Goal: Contribute content: Add original content to the website for others to see

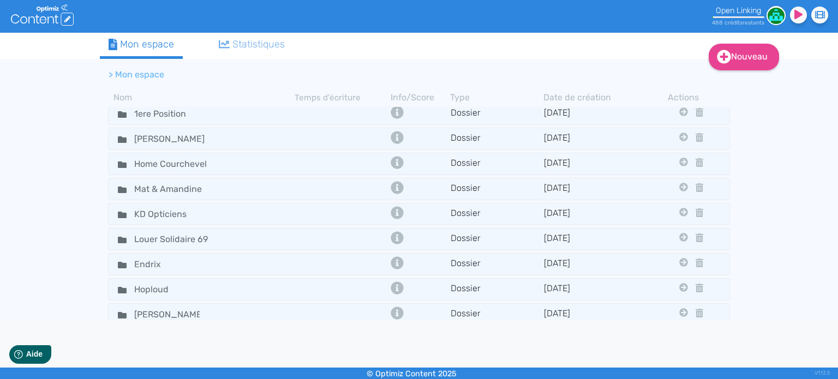
scroll to position [164, 0]
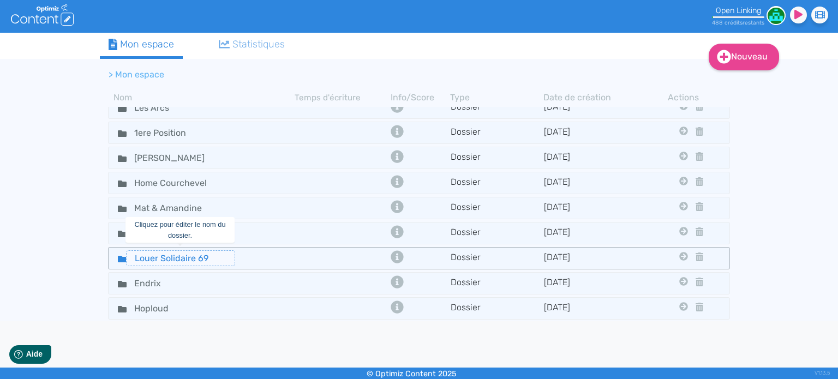
click at [126, 255] on input "Louer Solidaire 69" at bounding box center [180, 258] width 109 height 16
click at [120, 256] on icon at bounding box center [122, 259] width 9 height 7
click at [116, 257] on fa-icon at bounding box center [118, 258] width 16 height 16
click at [118, 256] on icon at bounding box center [122, 259] width 9 height 7
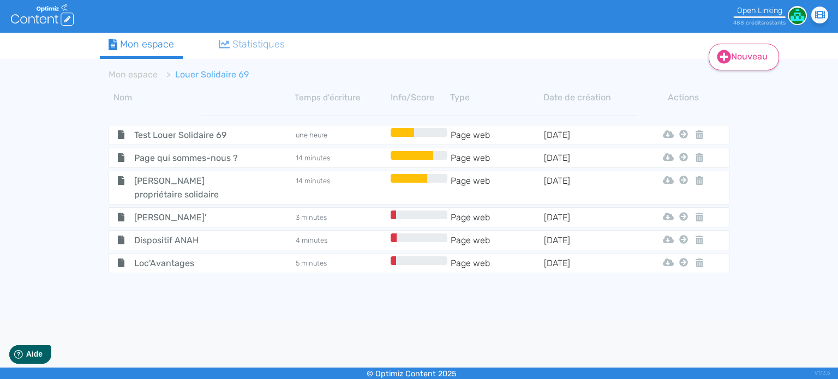
click at [718, 56] on icon at bounding box center [724, 57] width 14 height 14
click at [836, 199] on div "Nouveau Contenu Dossier Mon espace Statistiques Mon espace Louer Solidaire 69 N…" at bounding box center [419, 177] width 838 height 288
click at [729, 61] on icon at bounding box center [724, 57] width 14 height 14
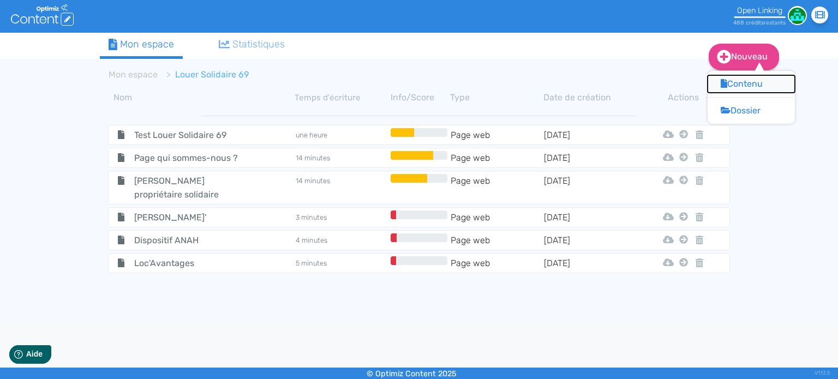
click at [753, 83] on button "Contenu" at bounding box center [751, 83] width 87 height 17
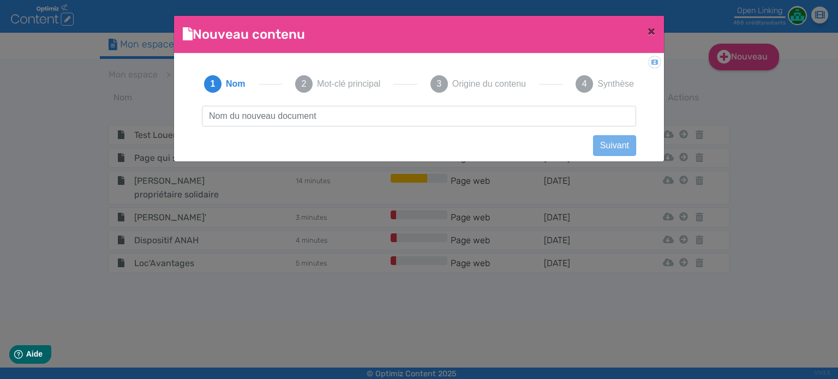
click at [363, 115] on input "text" at bounding box center [419, 116] width 434 height 21
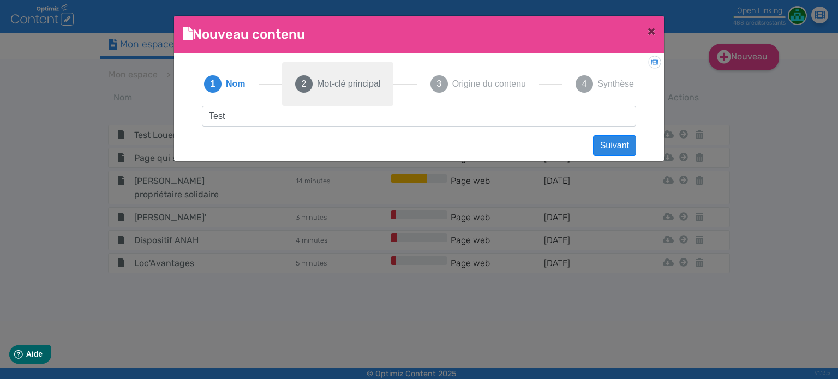
type input "Test"
click at [331, 82] on span "Mot-clé principal" at bounding box center [348, 83] width 63 height 13
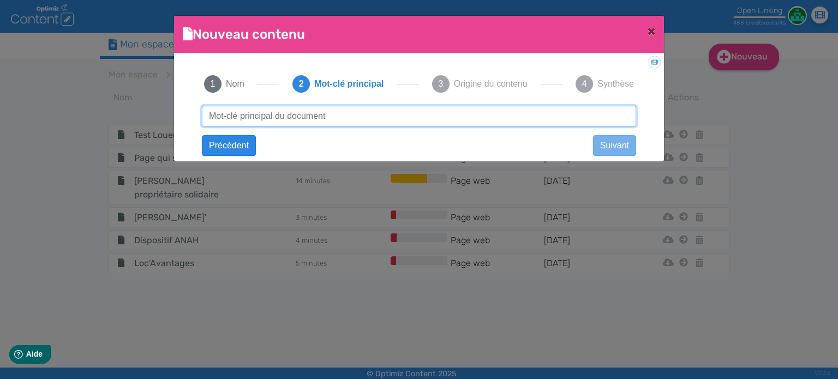
click at [322, 122] on input "text" at bounding box center [419, 116] width 434 height 21
type input "choisir agence intérim"
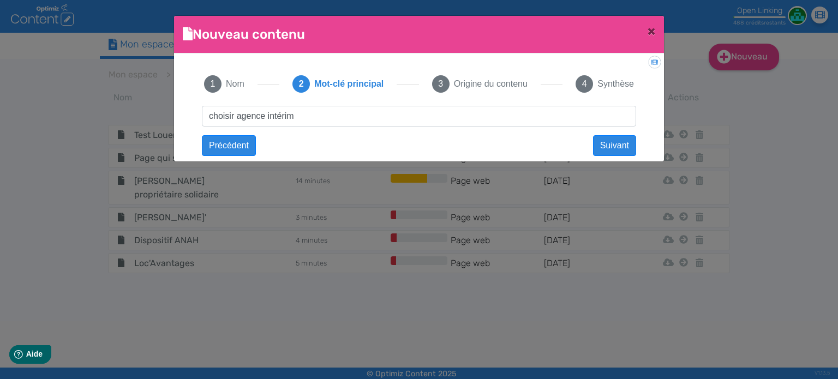
click at [597, 134] on div "Test Suivant choisir agence intérim Précédent Suivant Contenu vide Créer un con…" at bounding box center [419, 126] width 456 height 40
click at [604, 140] on button "Suivant" at bounding box center [614, 145] width 43 height 21
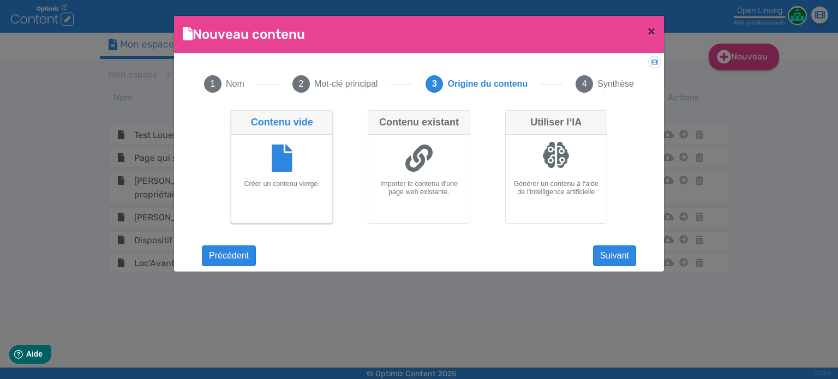
click at [445, 157] on div at bounding box center [419, 159] width 92 height 41
click at [375, 117] on input "Contenu existant Importer le contenu d'une page web existante." at bounding box center [371, 113] width 7 height 7
radio input "true"
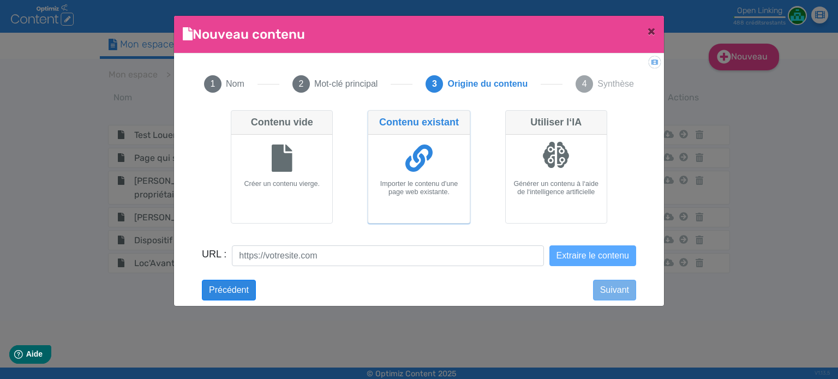
click at [370, 244] on div "Contenu vide Créer un contenu vierge. Contenu existant Importer le contenu d'un…" at bounding box center [419, 193] width 434 height 174
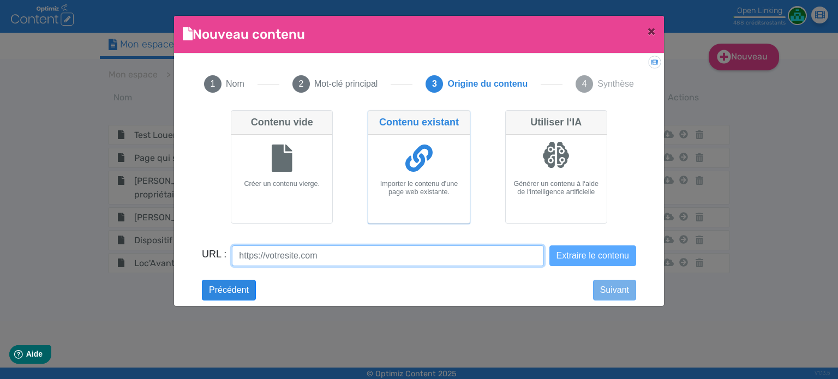
click at [373, 251] on input "URL :" at bounding box center [387, 255] width 311 height 21
paste input "http://www.groupelip.com/choisir-agence-interim"
type input "http://www.groupelip.com/choisir-agence-interim"
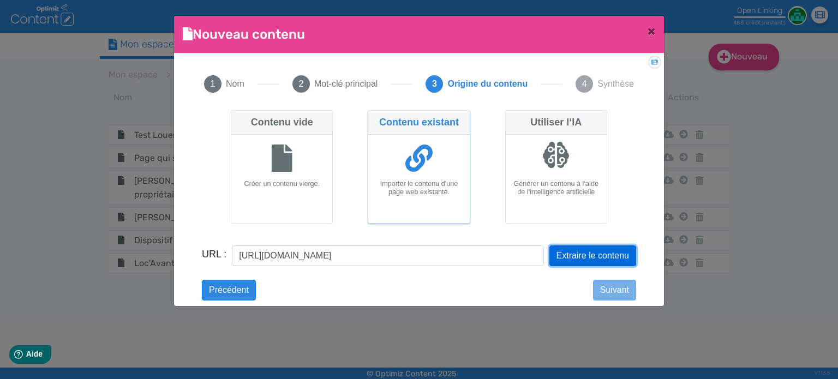
click at [580, 253] on button "Extraire le contenu" at bounding box center [592, 255] width 87 height 21
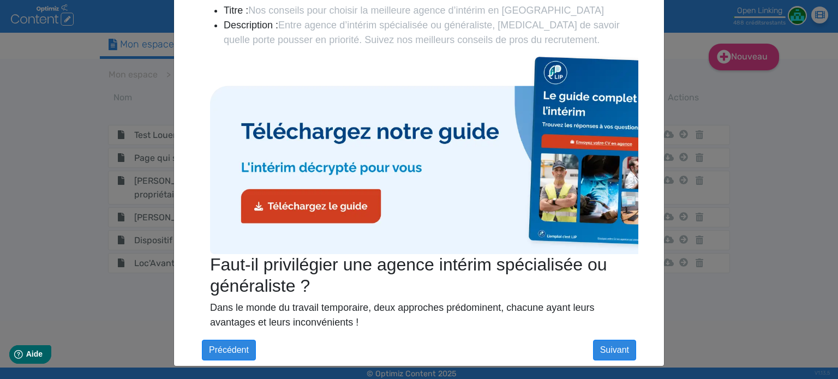
scroll to position [307, 0]
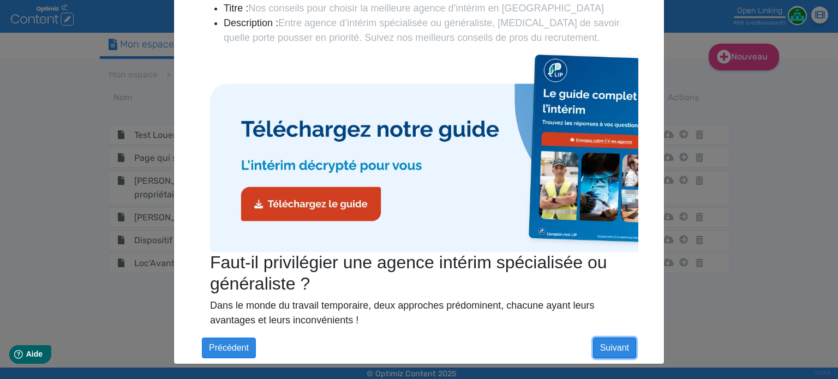
click at [609, 345] on button "Suivant" at bounding box center [614, 348] width 43 height 21
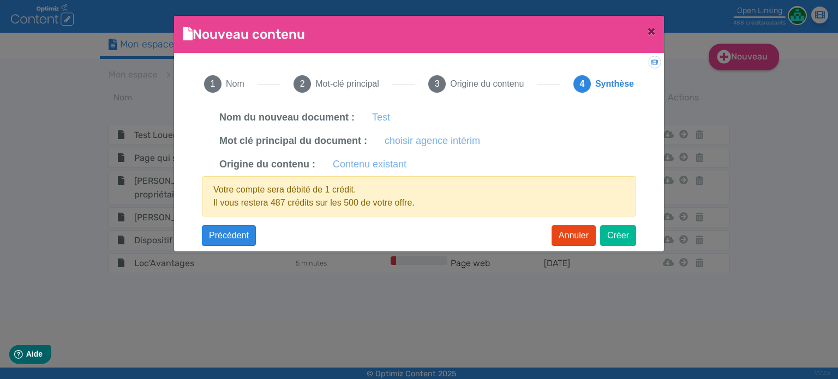
scroll to position [0, 0]
click at [625, 236] on button "Créer" at bounding box center [618, 235] width 36 height 21
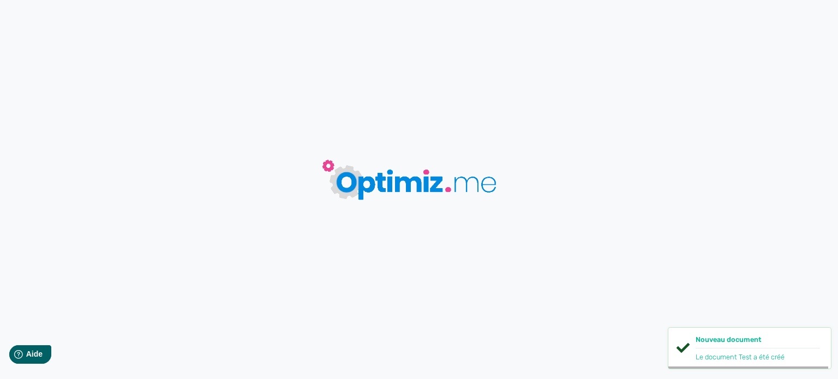
type input "Test"
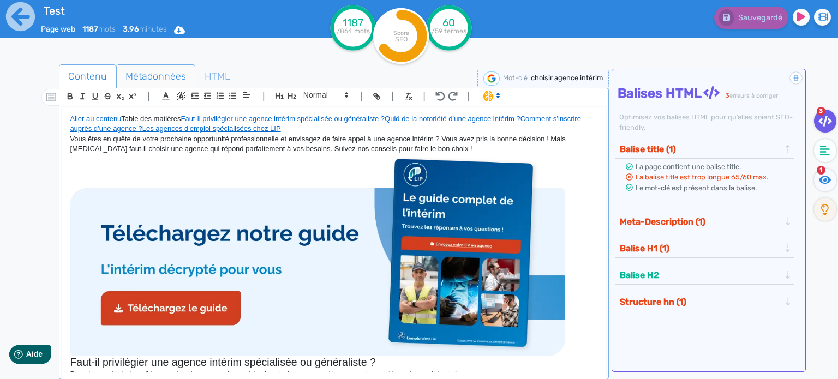
click at [166, 80] on span "Métadonnées" at bounding box center [156, 76] width 78 height 29
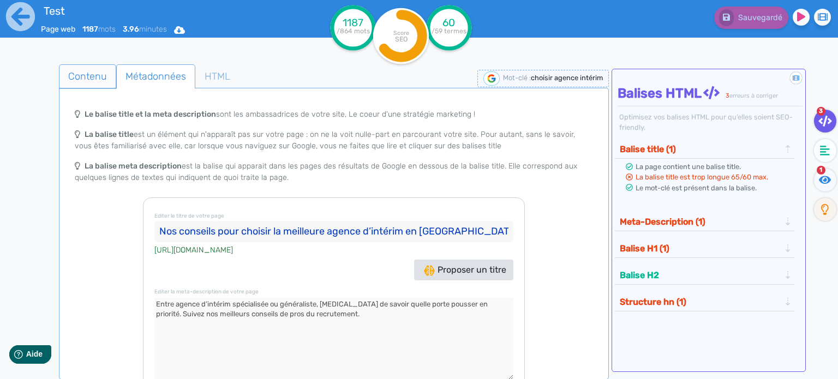
click at [108, 76] on span "Contenu" at bounding box center [87, 76] width 56 height 29
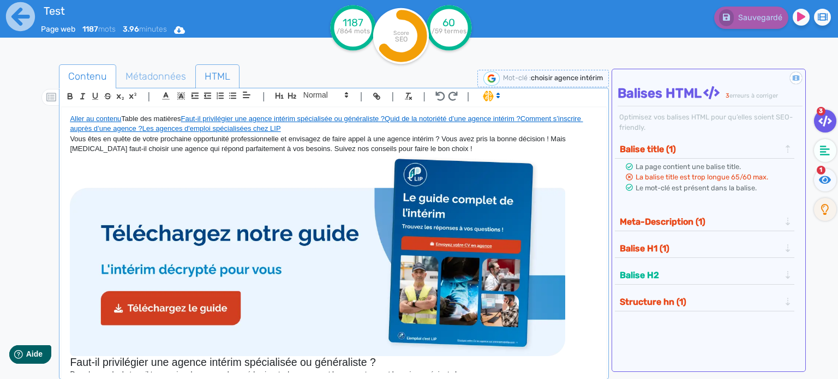
click at [209, 76] on span "HTML" at bounding box center [217, 76] width 43 height 29
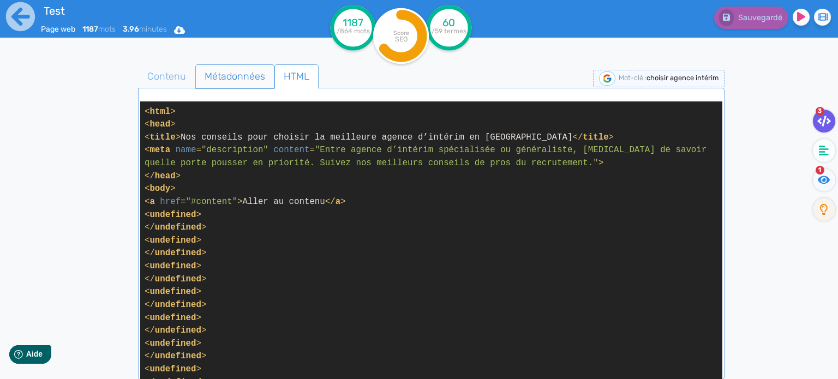
click at [218, 82] on span "Métadonnées" at bounding box center [235, 76] width 78 height 29
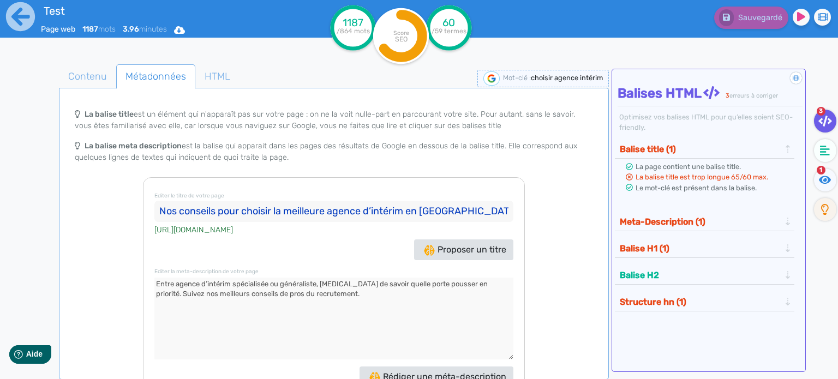
scroll to position [39, 0]
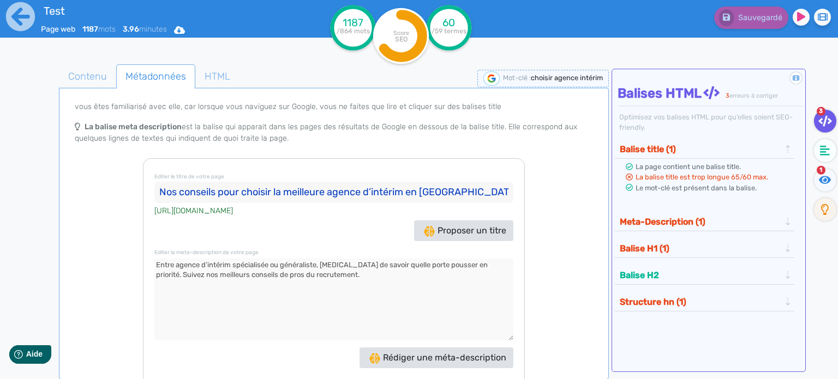
click at [279, 192] on input "Nos conseils pour choisir la meilleure agence d’intérim en France" at bounding box center [333, 193] width 359 height 22
click at [304, 197] on input "Nos conseils pour choisir la meilleure agence d’intérim en France" at bounding box center [333, 193] width 359 height 22
paste input "Choisir la meilleure agence d'intérim en France - Groupe LIP"
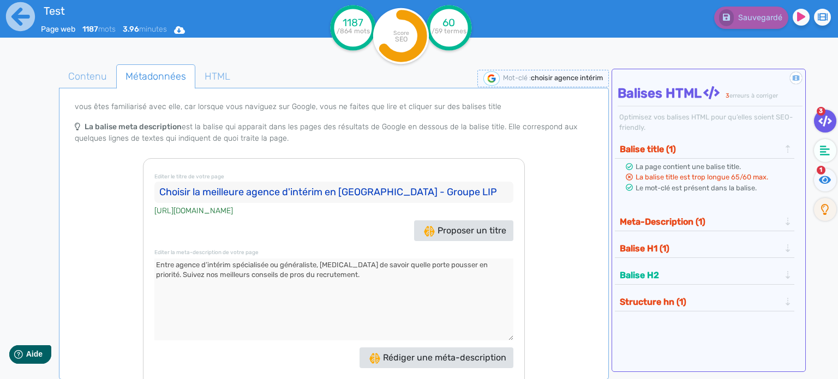
type input "Choisir la meilleure agence d'intérim en France - Groupe LIP"
click at [341, 261] on textarea at bounding box center [333, 300] width 359 height 82
click at [343, 287] on textarea at bounding box center [333, 300] width 359 height 82
paste textarea "Agence spécialisée ou généraliste, difficile de savoir comment choisir la meill…"
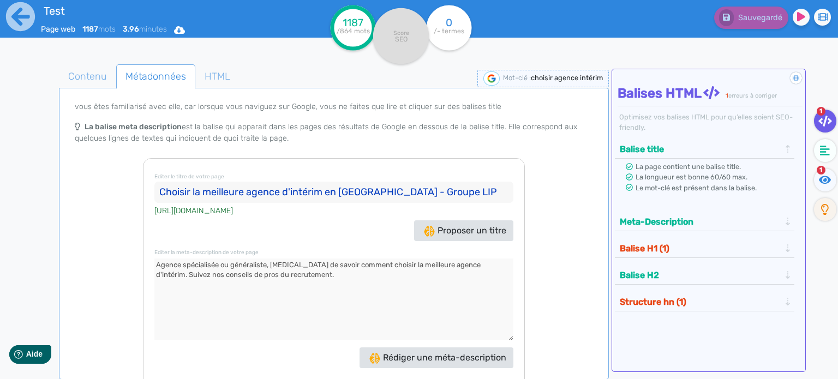
click at [530, 253] on div "Le balise title et la meta description sont les ambassadrices de votre site, Le…" at bounding box center [334, 251] width 546 height 296
type textarea "Entre agence d’intérim spécialisée ou généraliste, difficile de savoir quelle p…"
click at [547, 218] on div "Le balise title et la meta description sont les ambassadrices de votre site, Le…" at bounding box center [334, 251] width 546 height 296
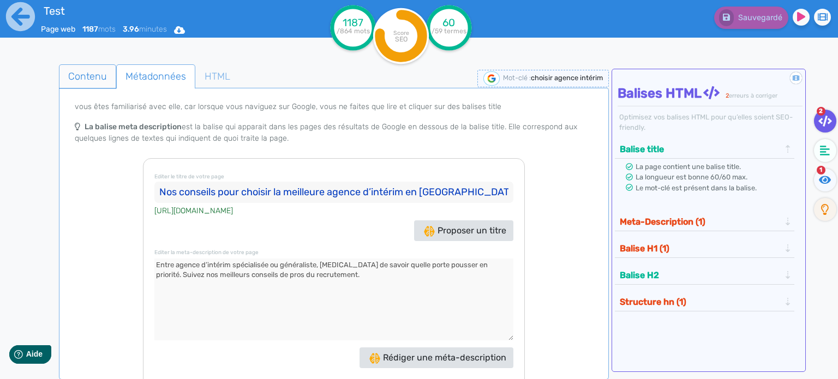
click at [82, 80] on span "Contenu" at bounding box center [87, 76] width 56 height 29
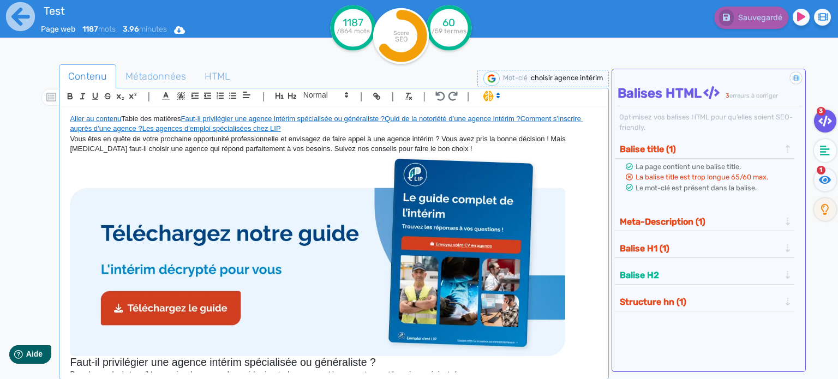
click at [722, 248] on button "Balise H1 (1)" at bounding box center [699, 248] width 167 height 18
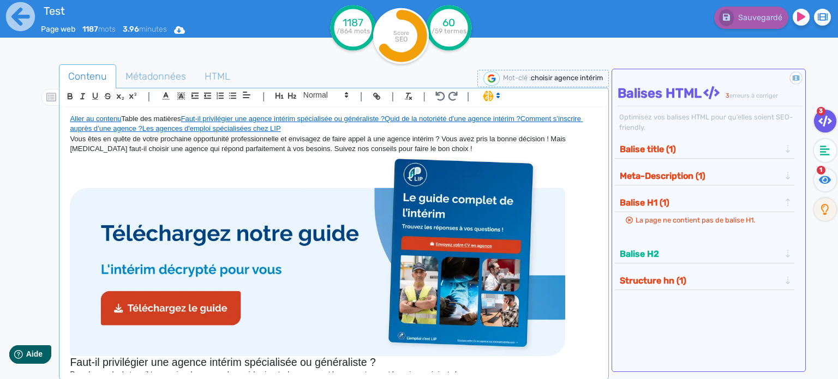
click at [720, 196] on button "Balise H1 (1)" at bounding box center [699, 203] width 167 height 18
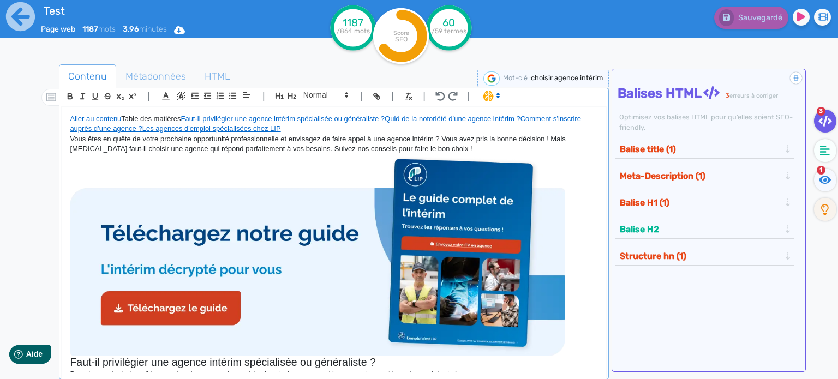
click at [161, 356] on h2 "Faut-il privilégier une agence intérim spécialisée ou généraliste ?" at bounding box center [334, 362] width 528 height 13
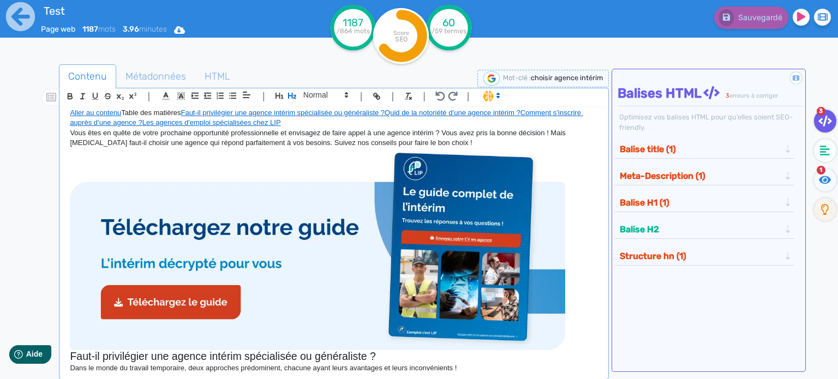
scroll to position [0, 0]
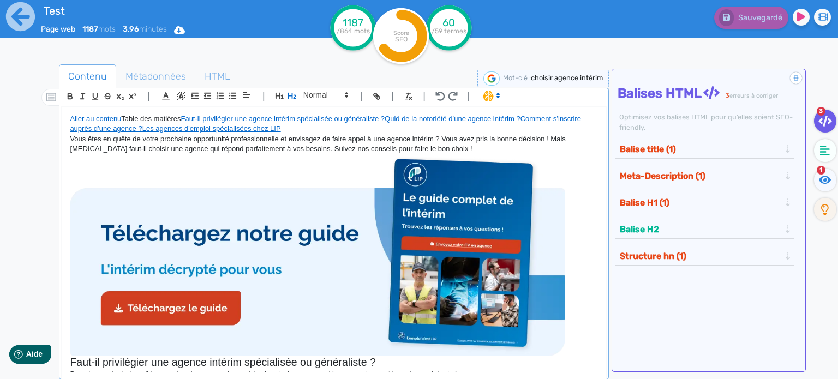
click at [184, 163] on p at bounding box center [334, 255] width 528 height 202
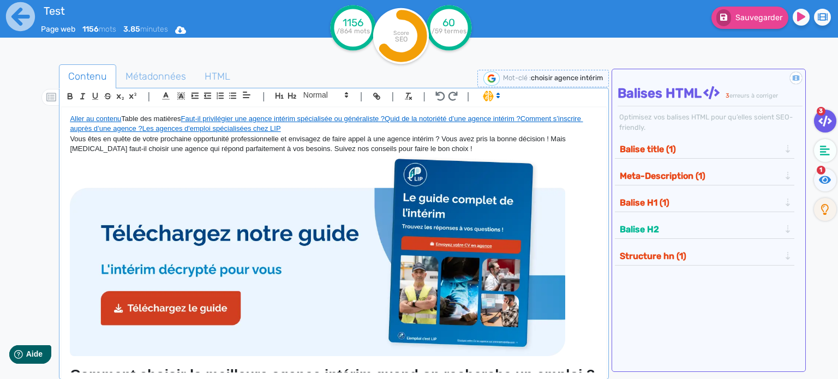
click at [95, 367] on h1 "Comment choisir la meilleure agence intérim quand on recherche un emploi ?" at bounding box center [334, 375] width 528 height 17
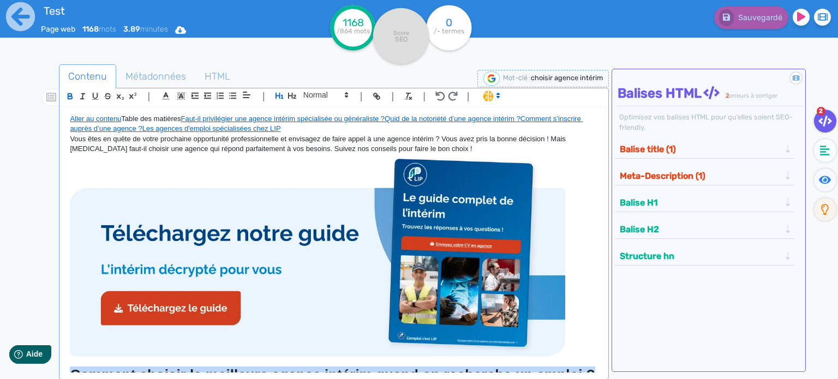
drag, startPoint x: 100, startPoint y: 198, endPoint x: 59, endPoint y: 183, distance: 43.7
click at [59, 183] on div "| | H3 H4 H5 H6 Normal | | | | Aller au contenu Table des matières Faut-il priv…" at bounding box center [334, 234] width 550 height 292
click at [220, 367] on strong "Comment choisir la meilleure agence intérim quand on recherche un emploi ?" at bounding box center [332, 375] width 525 height 16
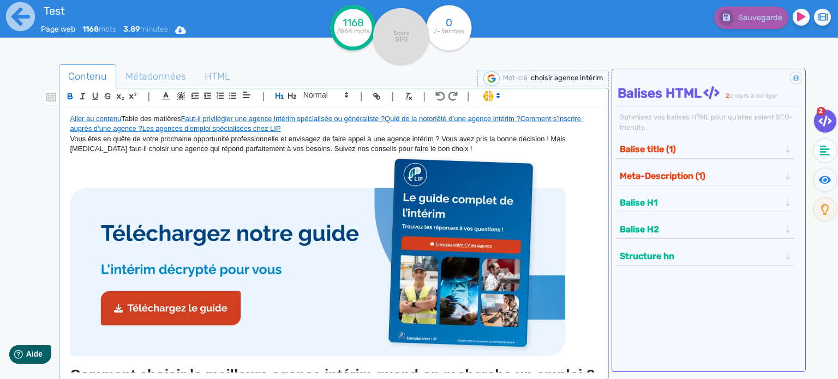
click at [226, 367] on h1 "Comment choisir la meilleure agence intérim quand on recherche un emploi ?" at bounding box center [334, 375] width 528 height 17
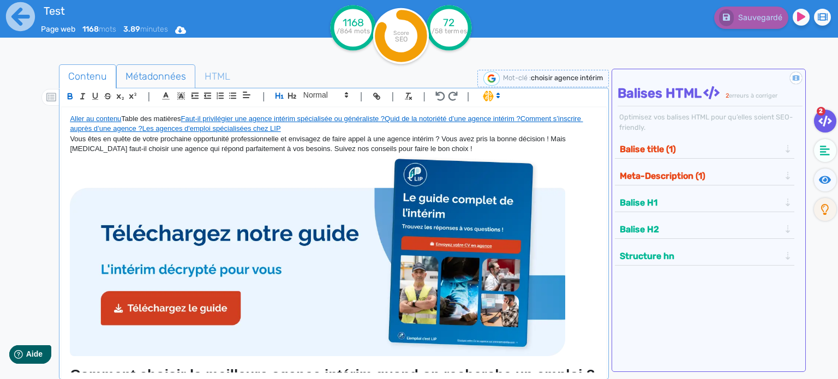
click at [159, 79] on span "Métadonnées" at bounding box center [156, 76] width 78 height 29
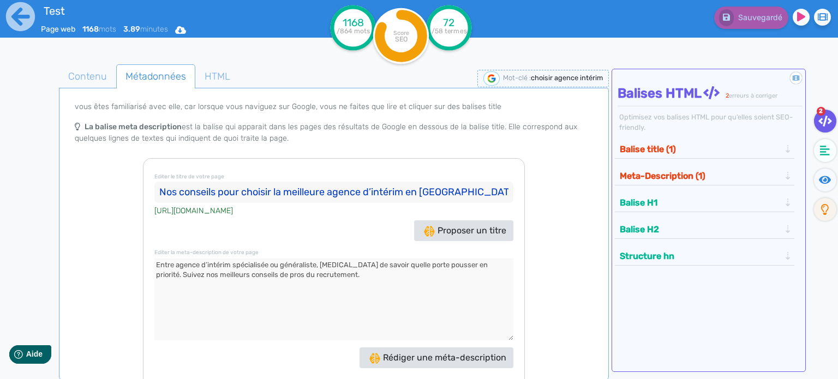
click at [328, 189] on input "Nos conseils pour choisir la meilleure agence d’intérim en France" at bounding box center [333, 193] width 359 height 22
paste input "Choisir la meilleure agence d'intérim en France - Groupe LIP"
type input "Choisir la meilleure agence d'intérim en France - Groupe LIP"
click at [384, 303] on textarea at bounding box center [333, 300] width 359 height 82
paste textarea "Agence spécialisée ou généraliste, difficile de savoir comment choisir la meill…"
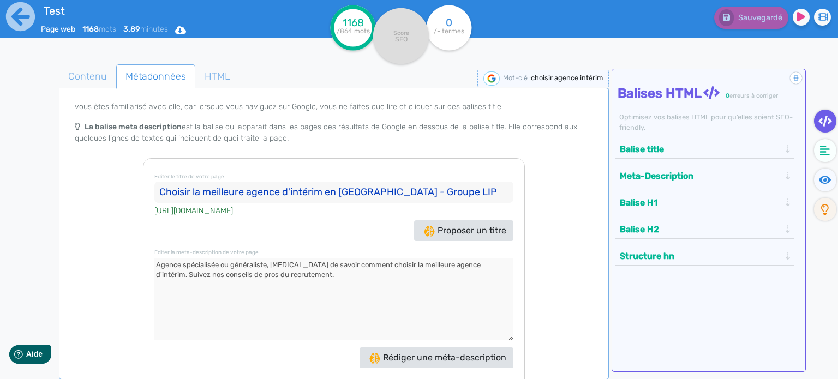
type textarea "Agence spécialisée ou généraliste, difficile de savoir comment choisir la meill…"
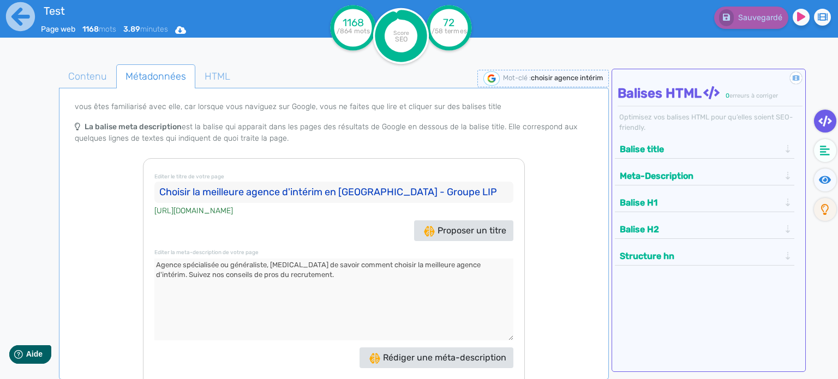
click at [118, 71] on span "Métadonnées" at bounding box center [156, 76] width 78 height 29
click at [100, 77] on span "Contenu" at bounding box center [87, 76] width 56 height 29
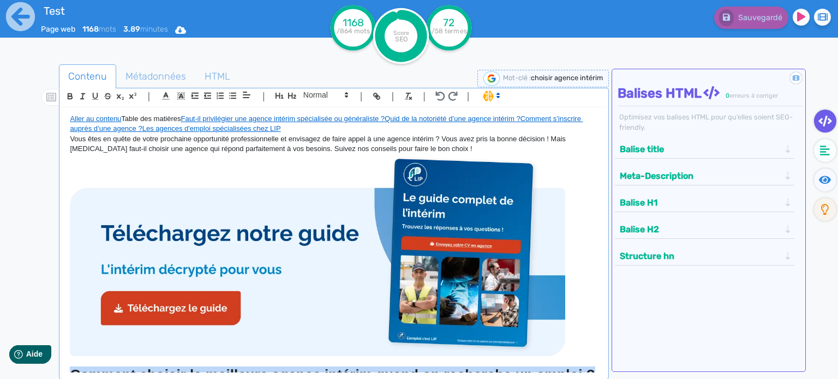
drag, startPoint x: 122, startPoint y: 194, endPoint x: 71, endPoint y: 178, distance: 53.1
click at [71, 367] on h1 "Comment choisir la meilleure agence intérim quand on recherche un emploi ?" at bounding box center [334, 375] width 528 height 17
drag, startPoint x: 305, startPoint y: 199, endPoint x: 70, endPoint y: 183, distance: 235.1
click at [70, 367] on h1 "Comment choisir la meilleure agence intérim quand on recherche un emploi ? Comm…" at bounding box center [334, 384] width 528 height 34
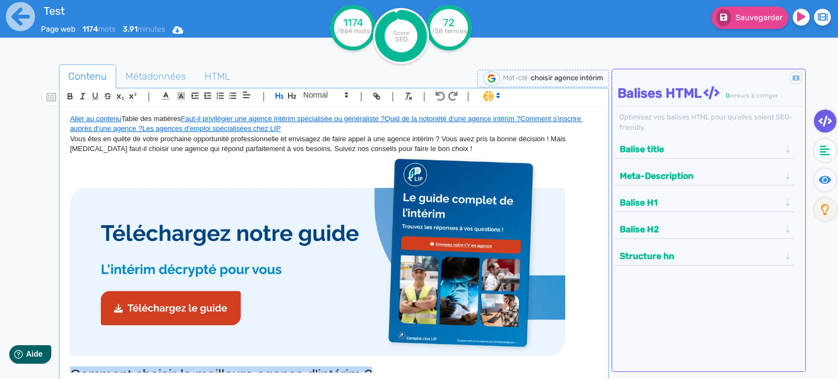
drag, startPoint x: 377, startPoint y: 179, endPoint x: 52, endPoint y: 177, distance: 325.1
click at [52, 177] on div "Contenu Métadonnées HTML | | H3 H4 H5 H6 Normal | | | | Aller au contenu Table …" at bounding box center [435, 255] width 806 height 386
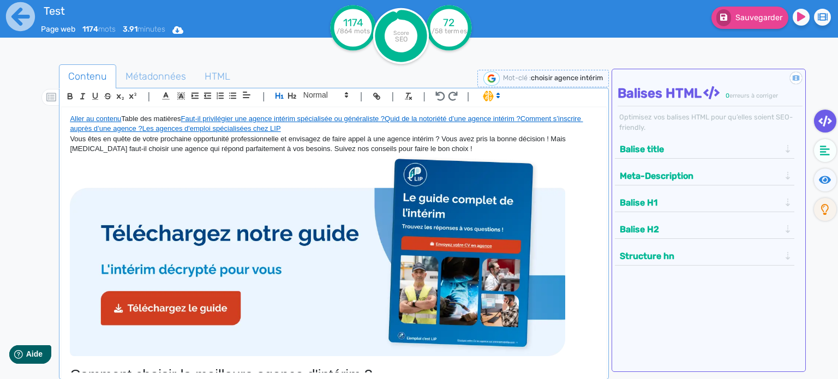
click at [397, 356] on p at bounding box center [334, 361] width 528 height 10
click at [181, 82] on span "Métadonnées" at bounding box center [156, 76] width 78 height 29
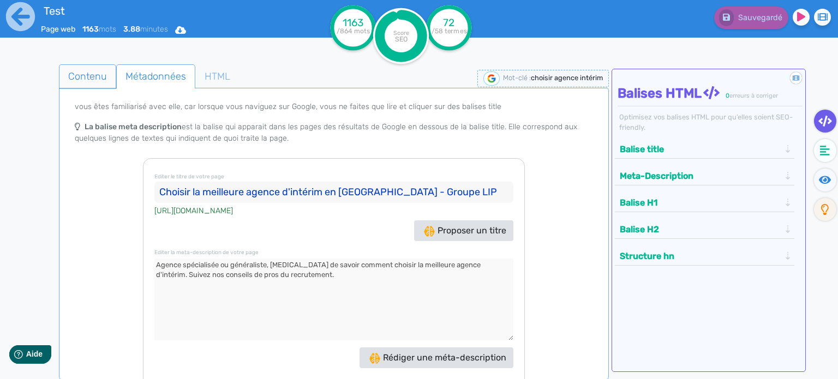
click at [78, 70] on span "Contenu" at bounding box center [87, 76] width 56 height 29
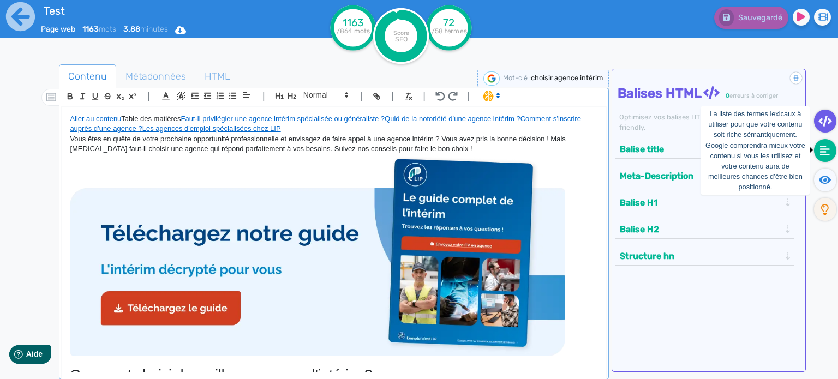
click at [827, 146] on icon at bounding box center [825, 150] width 10 height 11
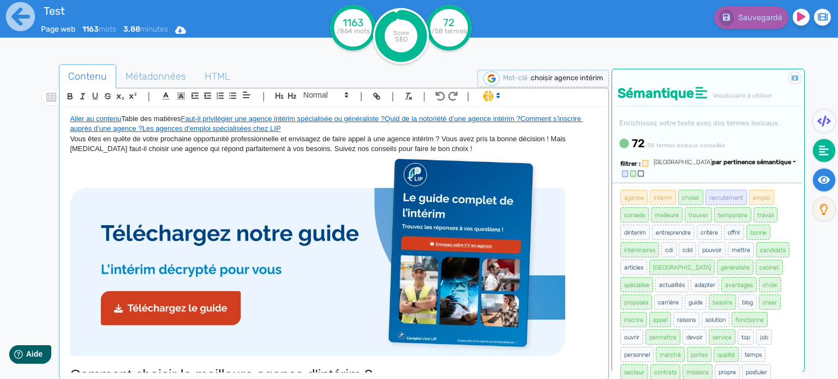
click at [827, 182] on icon at bounding box center [824, 180] width 13 height 11
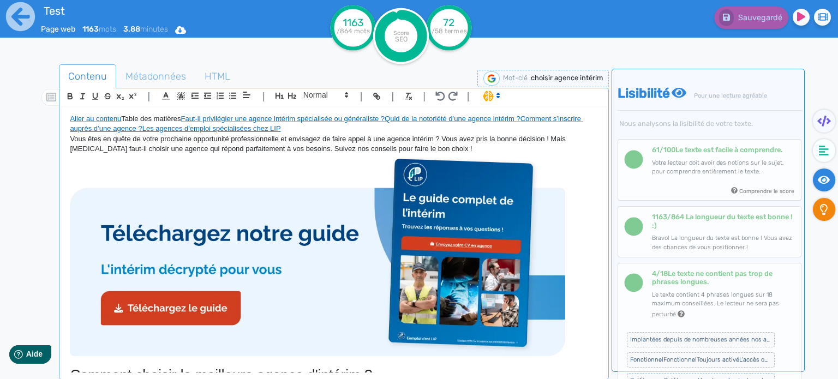
click at [833, 205] on fa-icon at bounding box center [824, 209] width 22 height 23
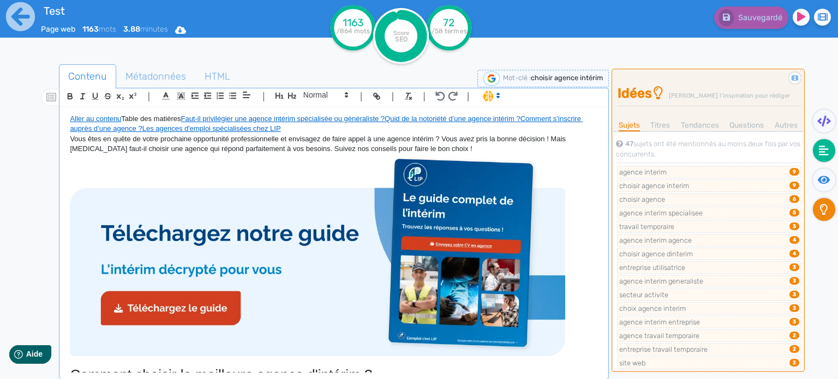
click at [826, 157] on fa-icon at bounding box center [824, 150] width 22 height 23
